Goal: Transaction & Acquisition: Purchase product/service

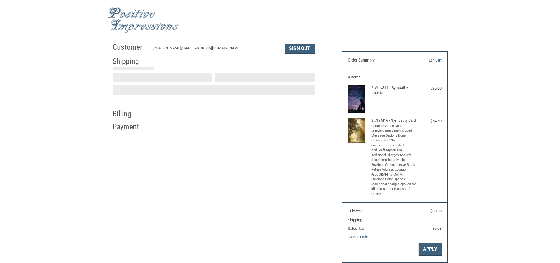
scroll to position [1, 0]
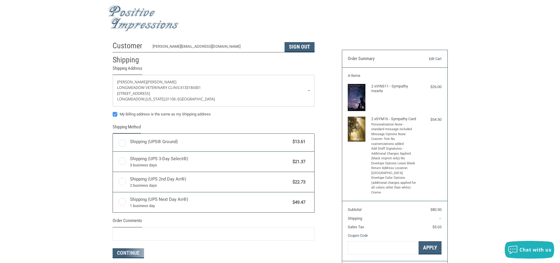
radio input "true"
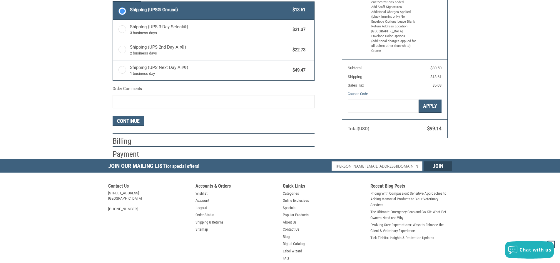
scroll to position [148, 0]
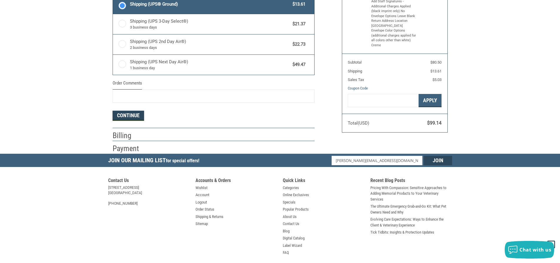
click at [134, 115] on button "Continue" at bounding box center [128, 116] width 31 height 10
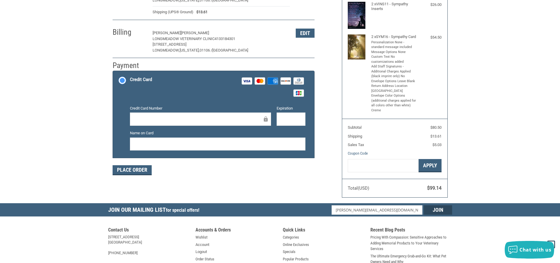
scroll to position [88, 0]
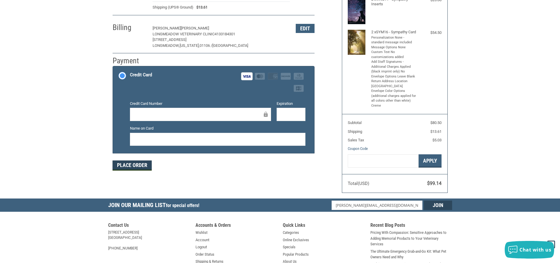
click at [136, 165] on button "Place Order" at bounding box center [132, 165] width 39 height 10
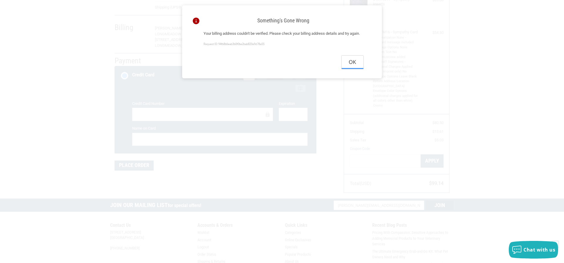
click at [350, 69] on button "Ok" at bounding box center [353, 62] width 22 height 13
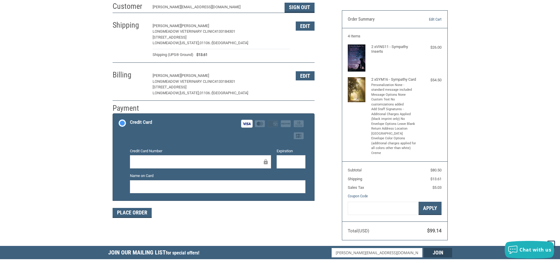
scroll to position [29, 0]
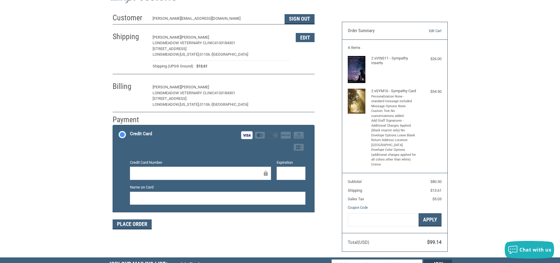
click at [303, 87] on button "Edit" at bounding box center [305, 87] width 19 height 9
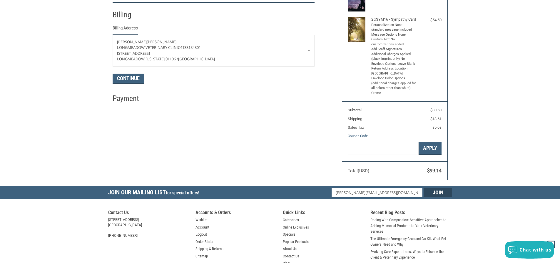
scroll to position [104, 0]
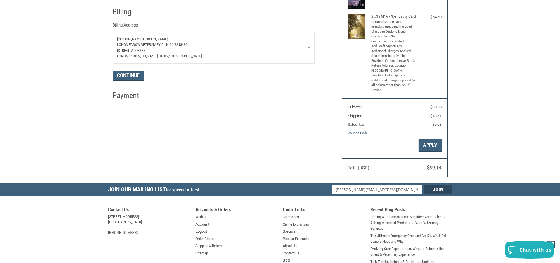
click at [196, 50] on p "[STREET_ADDRESS]" at bounding box center [213, 51] width 193 height 6
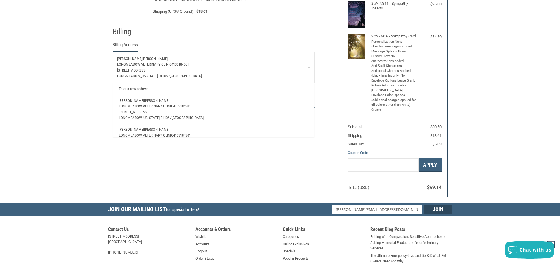
scroll to position [74, 0]
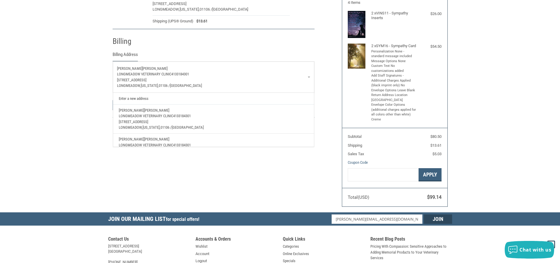
click at [158, 119] on p "[STREET_ADDRESS]" at bounding box center [213, 122] width 189 height 6
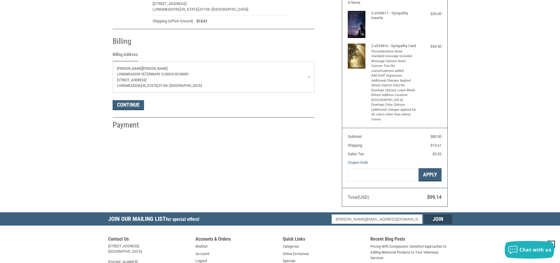
click at [143, 70] on p "[PERSON_NAME]" at bounding box center [213, 69] width 193 height 6
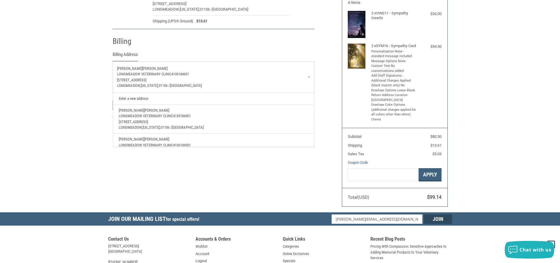
click at [141, 98] on link "Enter a new address" at bounding box center [213, 98] width 195 height 11
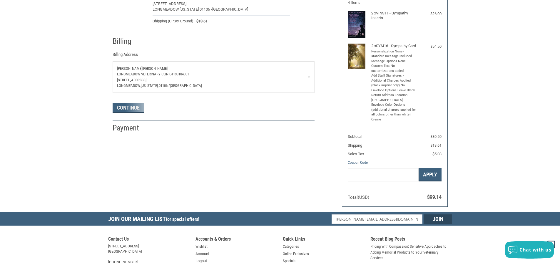
select select "US"
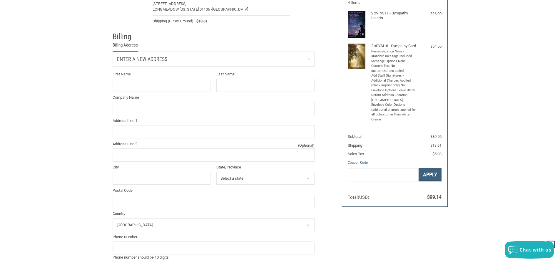
click at [173, 58] on link "Enter a new address" at bounding box center [213, 59] width 201 height 14
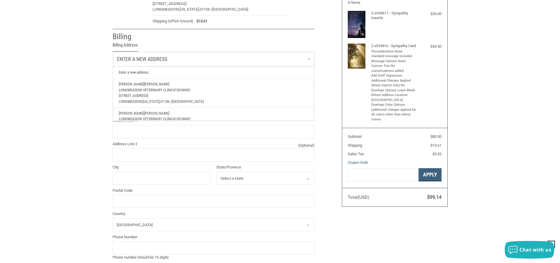
click at [141, 60] on span "Enter a new address" at bounding box center [142, 59] width 50 height 6
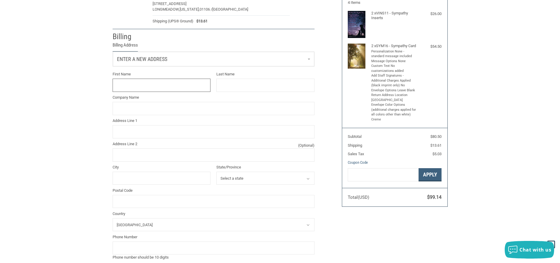
click at [146, 86] on input "First Name" at bounding box center [162, 84] width 98 height 13
type input "[PERSON_NAME]"
type input "[STREET_ADDRESS]"
type input "[GEOGRAPHIC_DATA]"
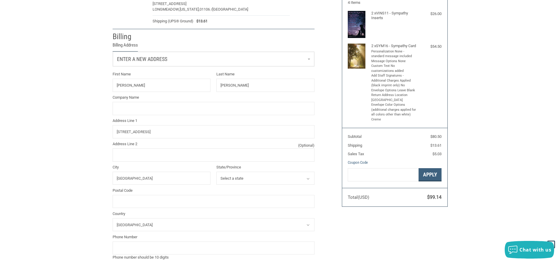
select select "MA"
type input "01129"
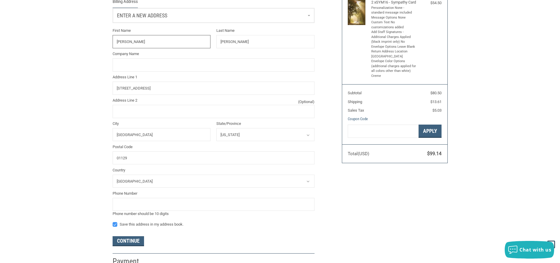
scroll to position [133, 0]
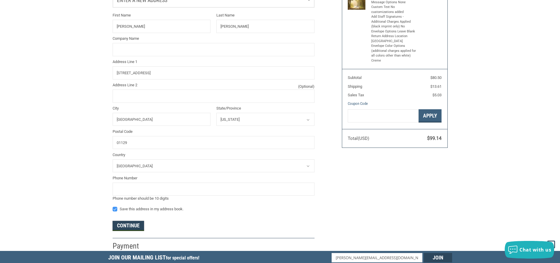
click at [133, 227] on button "Continue" at bounding box center [128, 225] width 31 height 10
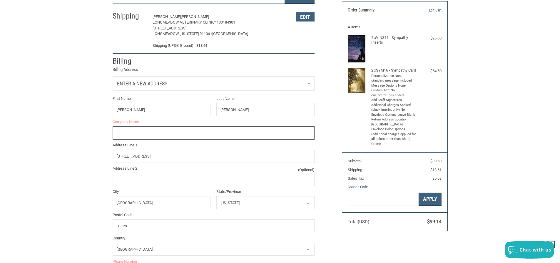
scroll to position [49, 0]
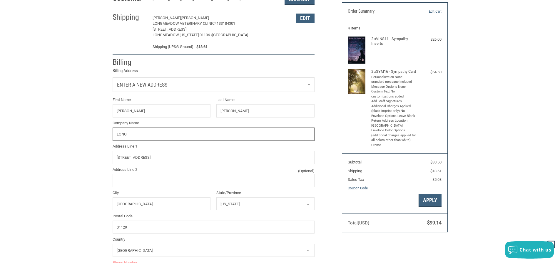
type input "LONGMEADOW VETERINARY CLINIC"
type input "4133184301"
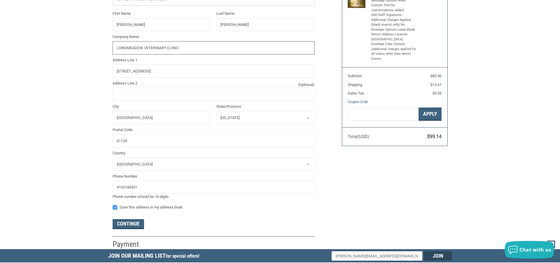
scroll to position [137, 0]
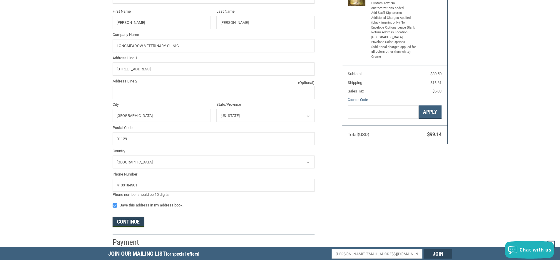
click at [134, 222] on button "Continue" at bounding box center [128, 222] width 31 height 10
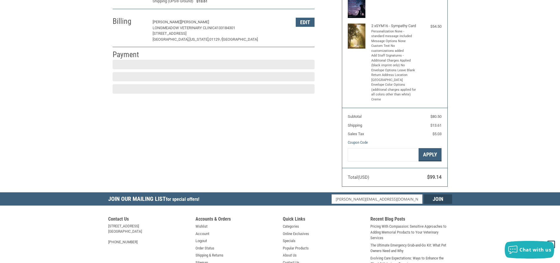
scroll to position [89, 0]
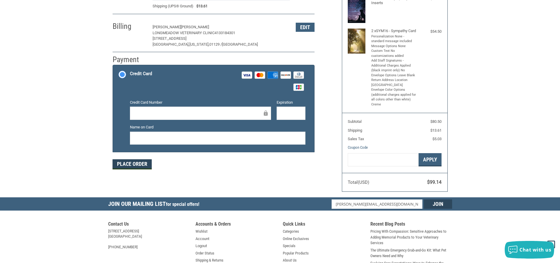
click at [132, 164] on button "Place Order" at bounding box center [132, 164] width 39 height 10
click at [142, 164] on button "Place Order" at bounding box center [132, 164] width 39 height 10
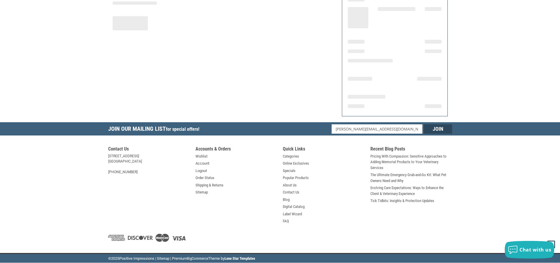
scroll to position [76, 0]
